Goal: Transaction & Acquisition: Purchase product/service

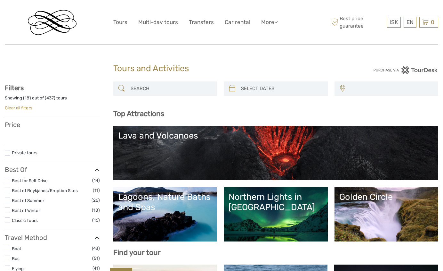
select select
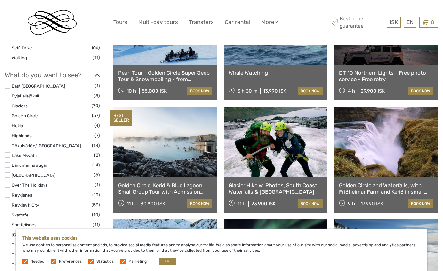
scroll to position [272, 0]
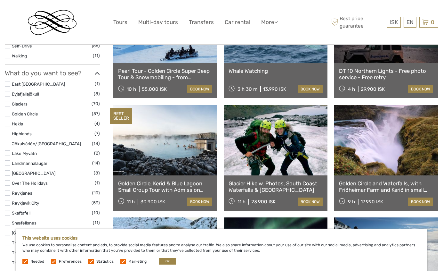
click at [156, 182] on link "Golden Circle, Kerid & Blue Lagoon Small Group Tour with Admission Ticket" at bounding box center [165, 186] width 94 height 13
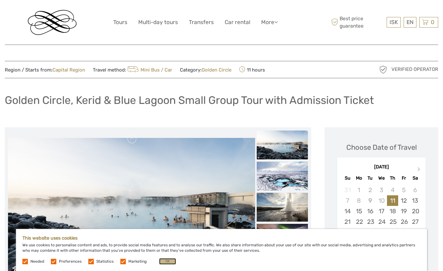
click at [166, 262] on button "OK" at bounding box center [167, 261] width 17 height 6
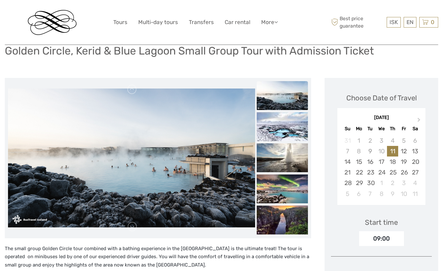
scroll to position [57, 0]
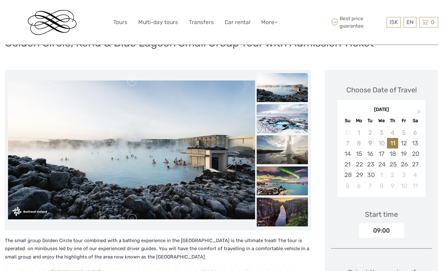
click at [266, 118] on img at bounding box center [282, 118] width 51 height 29
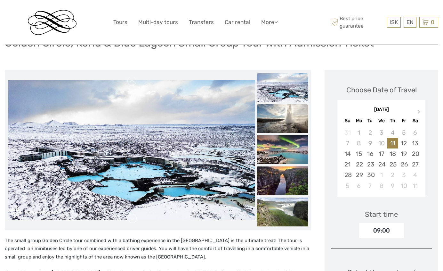
click at [273, 124] on img at bounding box center [282, 118] width 51 height 29
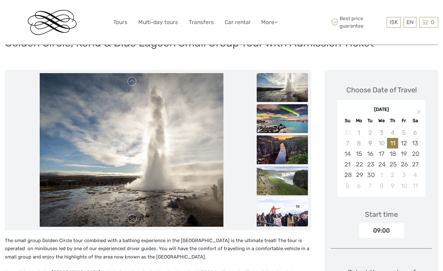
click at [273, 129] on img at bounding box center [282, 118] width 51 height 29
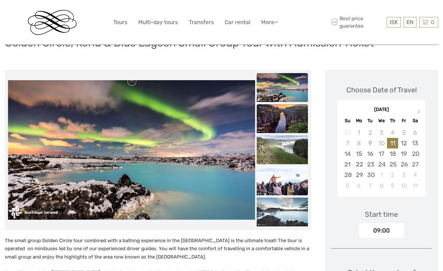
click at [274, 131] on img at bounding box center [282, 118] width 51 height 29
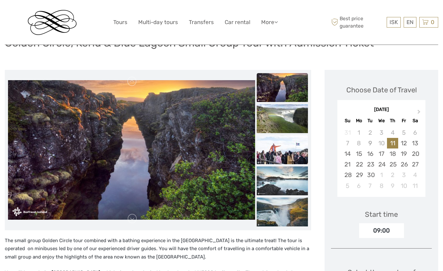
click at [278, 150] on img at bounding box center [282, 149] width 51 height 29
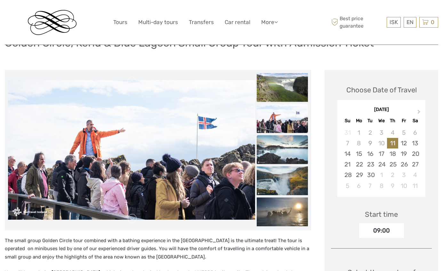
click at [279, 155] on img at bounding box center [282, 149] width 51 height 29
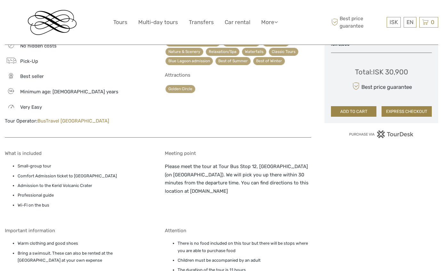
scroll to position [415, 0]
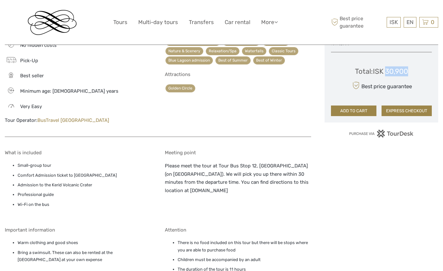
drag, startPoint x: 387, startPoint y: 68, endPoint x: 410, endPoint y: 66, distance: 23.5
click at [410, 66] on div "Total : ISK 30,900 Best price guarantee ADD TO CART EXPRESS CHECKOUT" at bounding box center [381, 86] width 101 height 59
copy div "30,900"
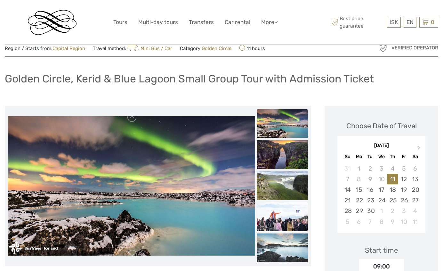
scroll to position [0, 0]
